Goal: Task Accomplishment & Management: Manage account settings

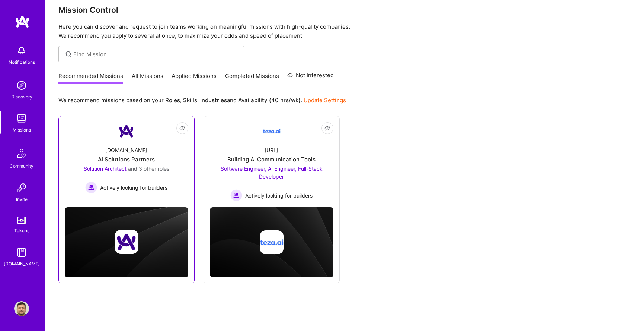
scroll to position [11, 0]
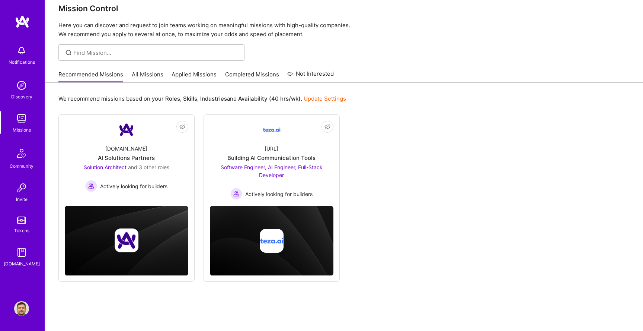
click at [154, 78] on link "All Missions" at bounding box center [148, 76] width 32 height 12
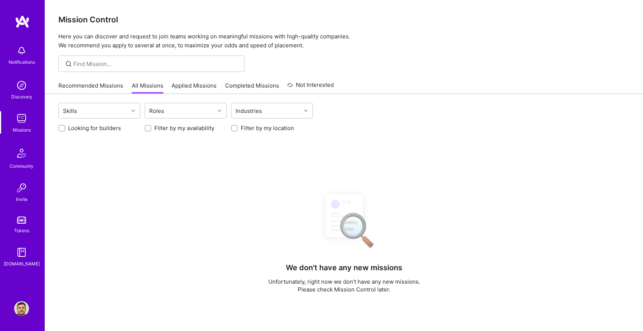
click at [197, 84] on link "Applied Missions" at bounding box center [194, 88] width 45 height 12
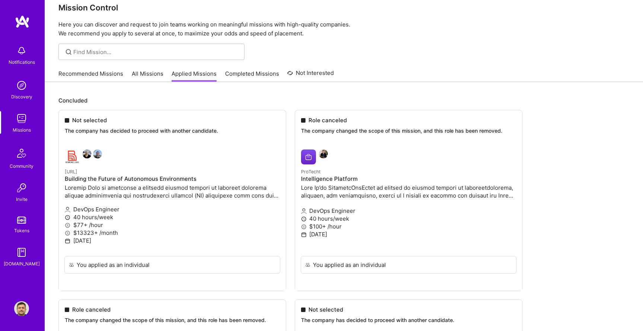
scroll to position [14, 0]
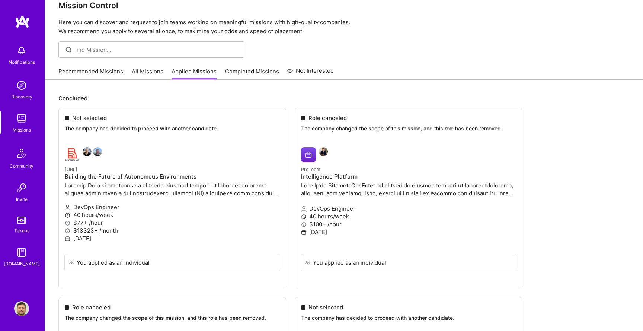
copy p "The company has decided to proceed with another candidate."
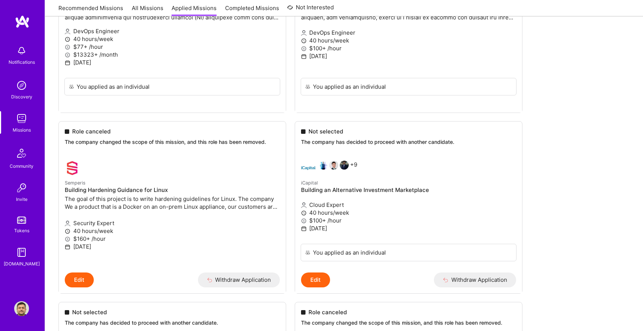
scroll to position [0, 0]
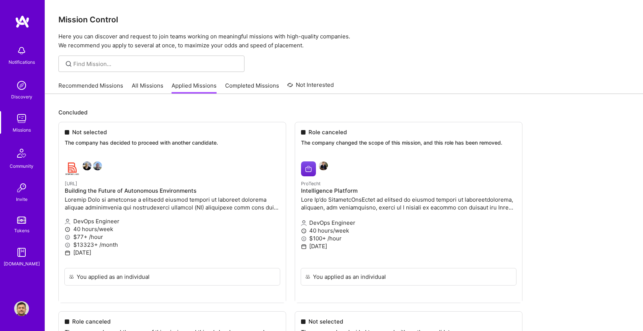
click at [95, 87] on link "Recommended Missions" at bounding box center [90, 88] width 65 height 12
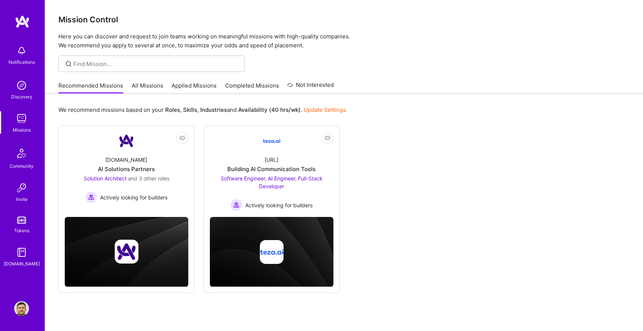
click at [154, 83] on link "All Missions" at bounding box center [148, 88] width 32 height 12
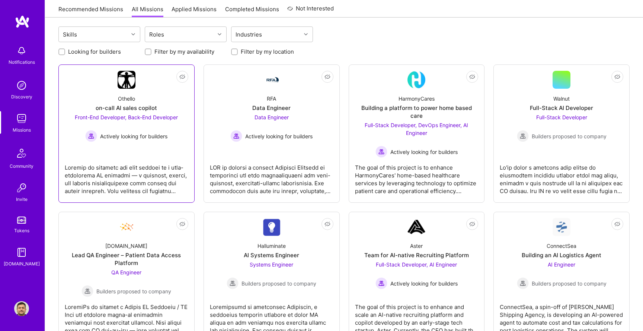
scroll to position [77, 0]
